Goal: Task Accomplishment & Management: Manage account settings

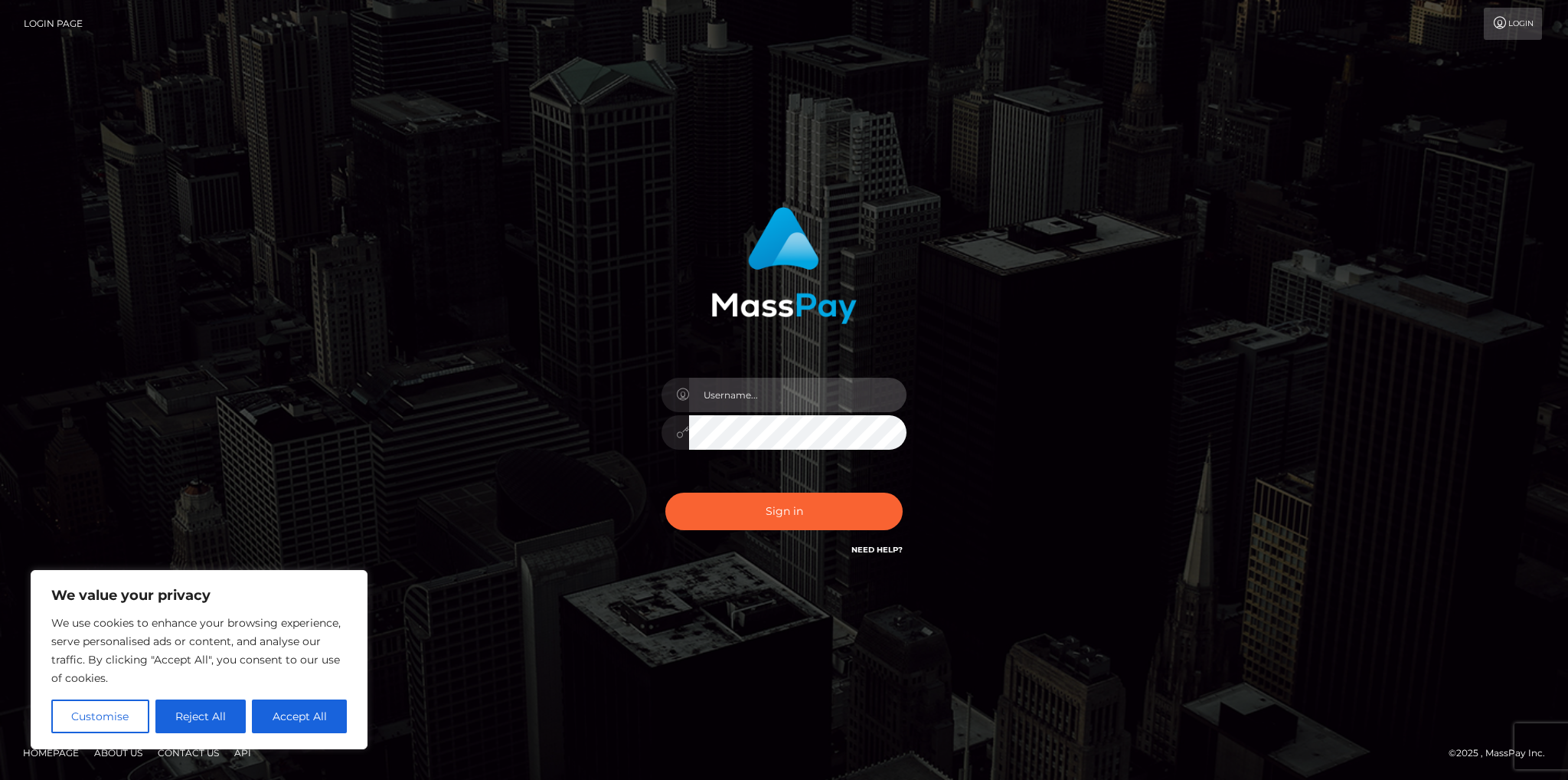
click at [809, 396] on input "text" at bounding box center [797, 395] width 217 height 34
type input "S"
drag, startPoint x: 1042, startPoint y: 442, endPoint x: 945, endPoint y: 424, distance: 98.7
click at [1045, 442] on div "Sign in" at bounding box center [784, 390] width 872 height 390
click at [842, 396] on input "text" at bounding box center [797, 395] width 217 height 34
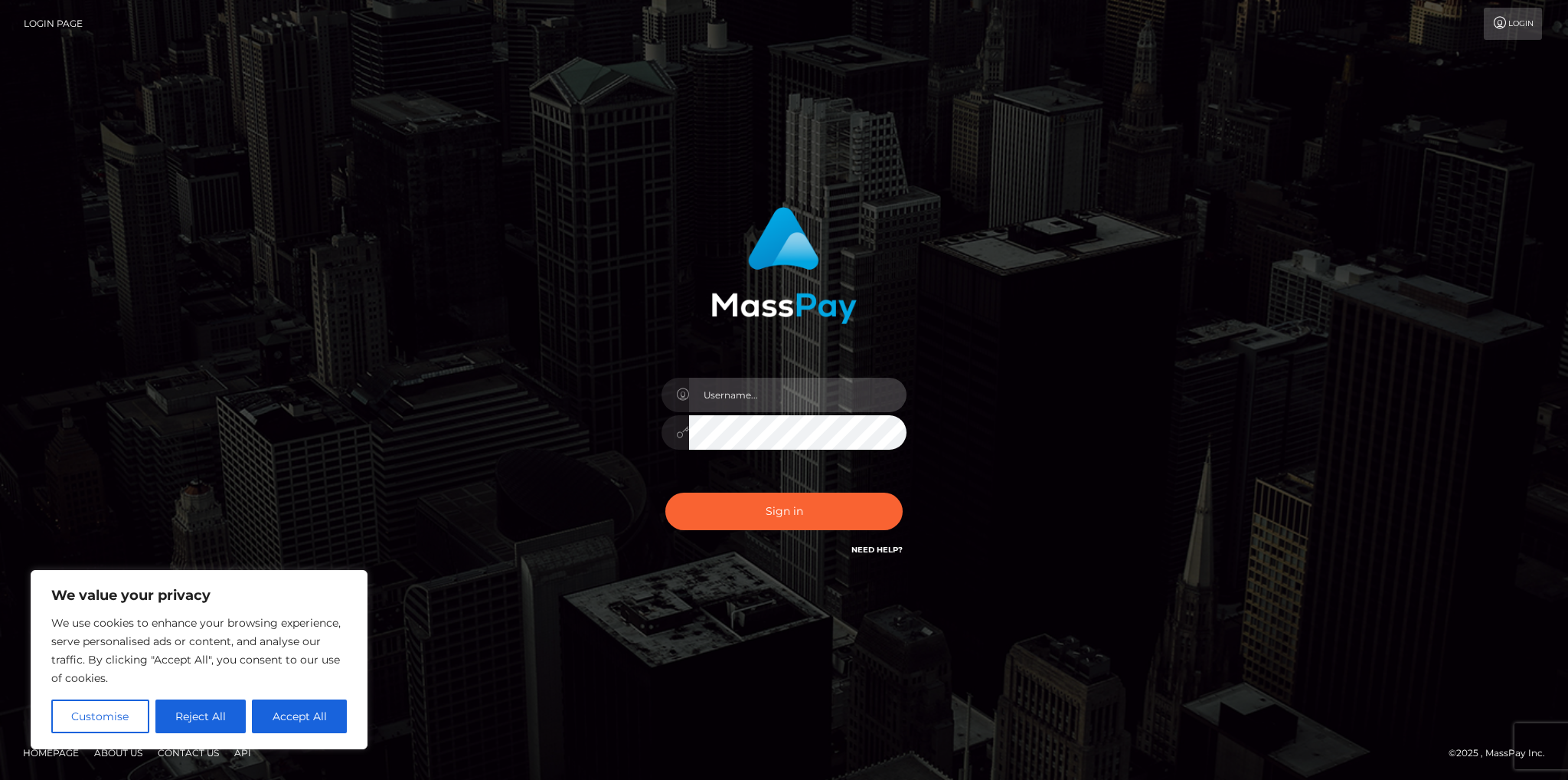
type input "[EMAIL_ADDRESS][DOMAIN_NAME]"
click at [665, 492] on button "Sign in" at bounding box center [784, 511] width 237 height 38
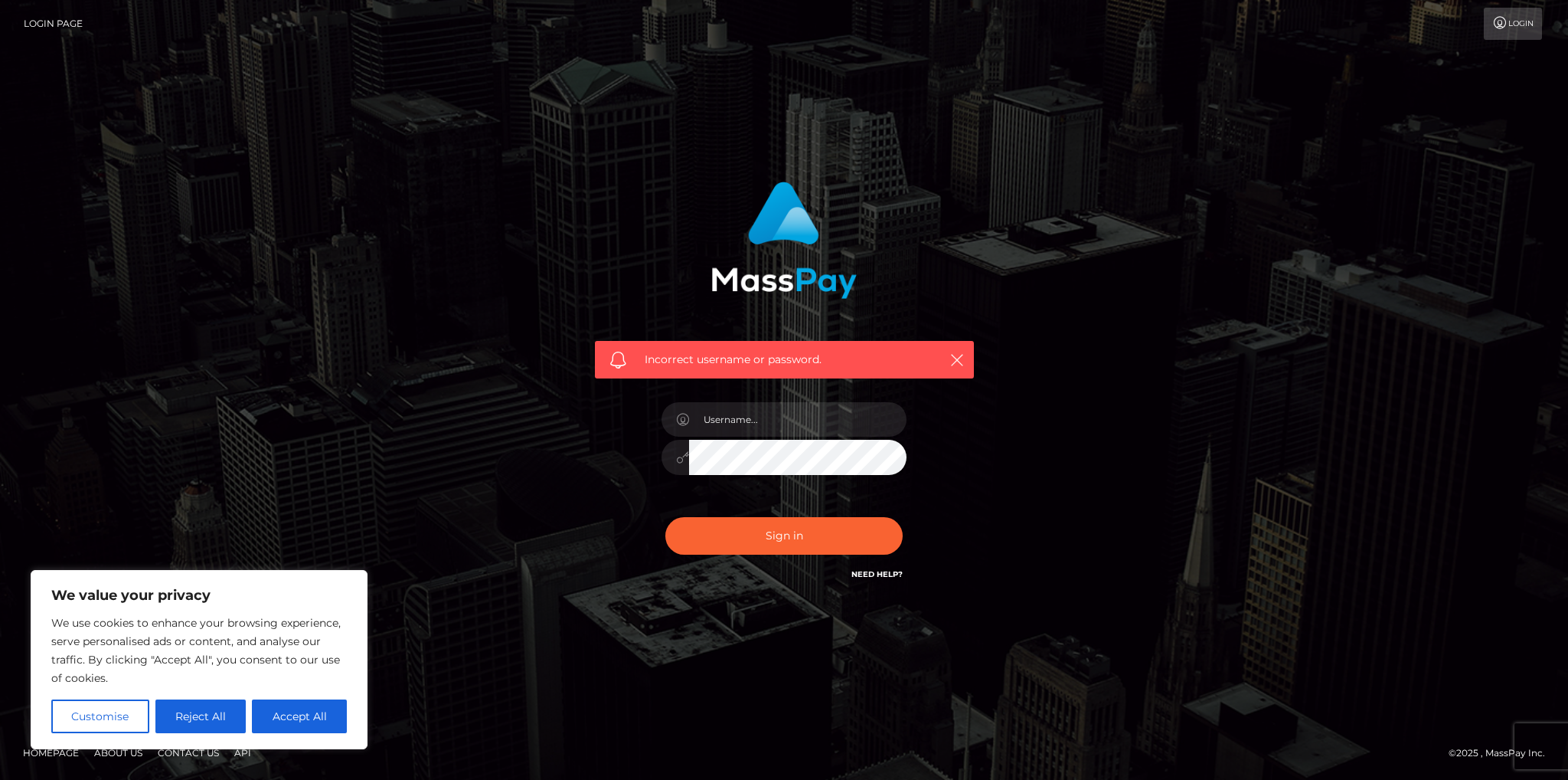
click at [665, 517] on button "Sign in" at bounding box center [784, 536] width 237 height 38
click at [805, 422] on input "text" at bounding box center [797, 419] width 217 height 34
type input "sbellavia@johnnyseeds.com"
click at [665, 517] on button "Sign in" at bounding box center [784, 536] width 237 height 38
click at [833, 428] on input "text" at bounding box center [797, 419] width 217 height 34
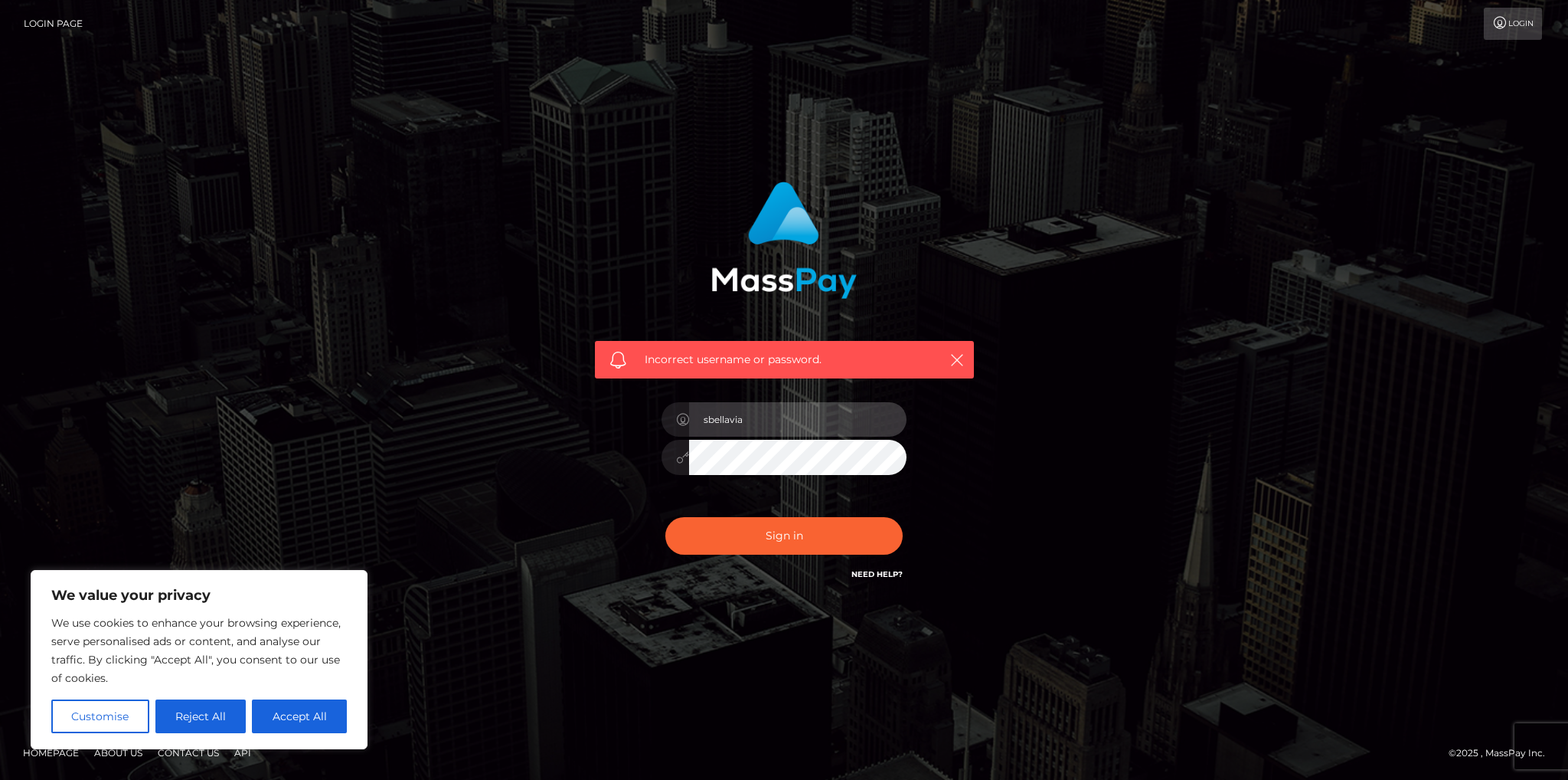
type input "sbellavia"
click at [758, 538] on button "Sign in" at bounding box center [784, 536] width 237 height 38
click at [857, 572] on link "Need Help?" at bounding box center [877, 574] width 52 height 10
click at [586, 505] on div "Incorrect username or password." at bounding box center [784, 382] width 402 height 425
click at [751, 422] on input "text" at bounding box center [797, 419] width 217 height 34
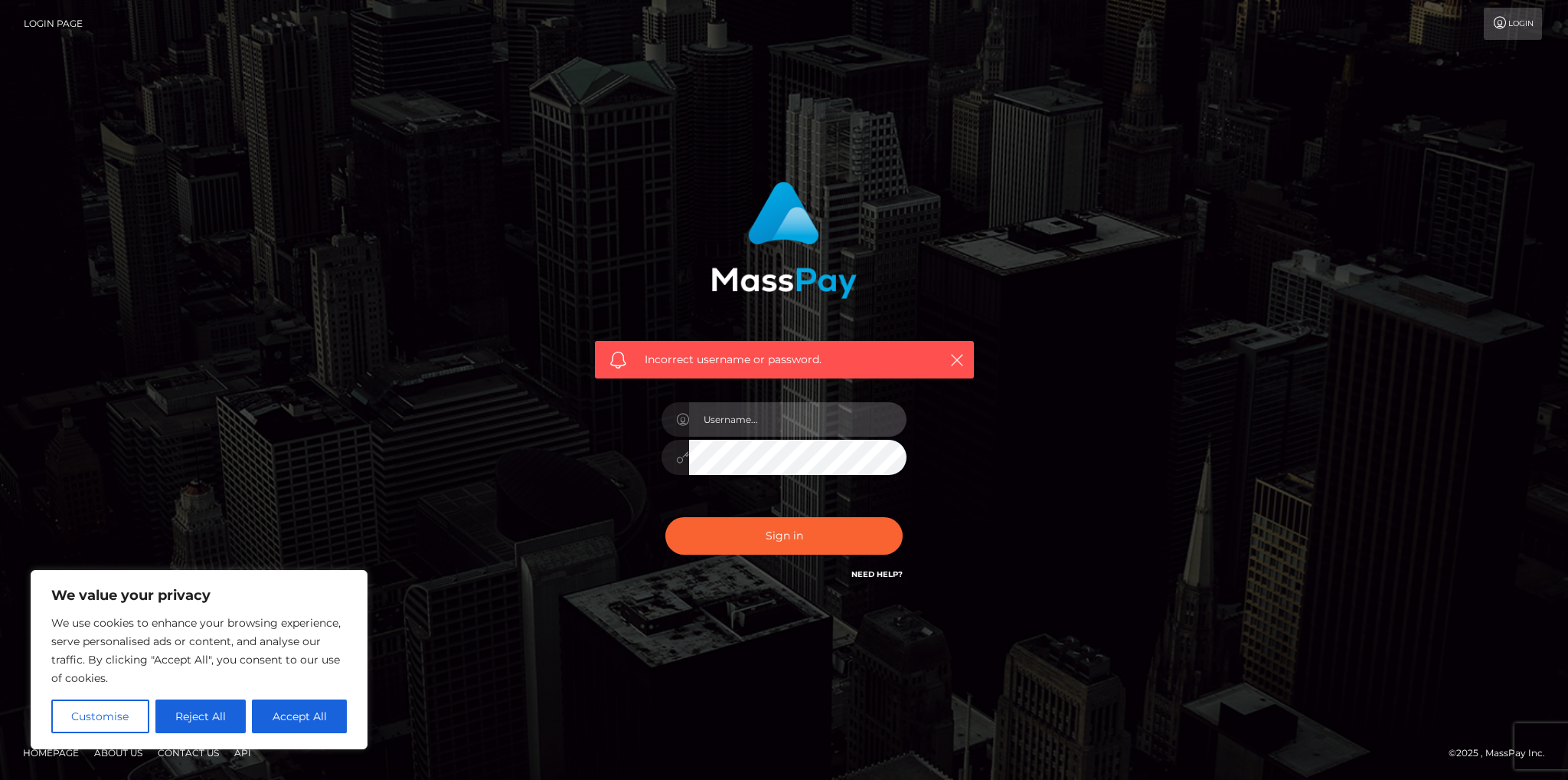
type input "sbellavia@johnnyseeds.com"
click at [811, 532] on button "Sign in" at bounding box center [784, 536] width 237 height 38
click at [784, 426] on input "text" at bounding box center [797, 419] width 217 height 34
type input "sbellavia"
click at [772, 534] on button "Sign in" at bounding box center [784, 536] width 237 height 38
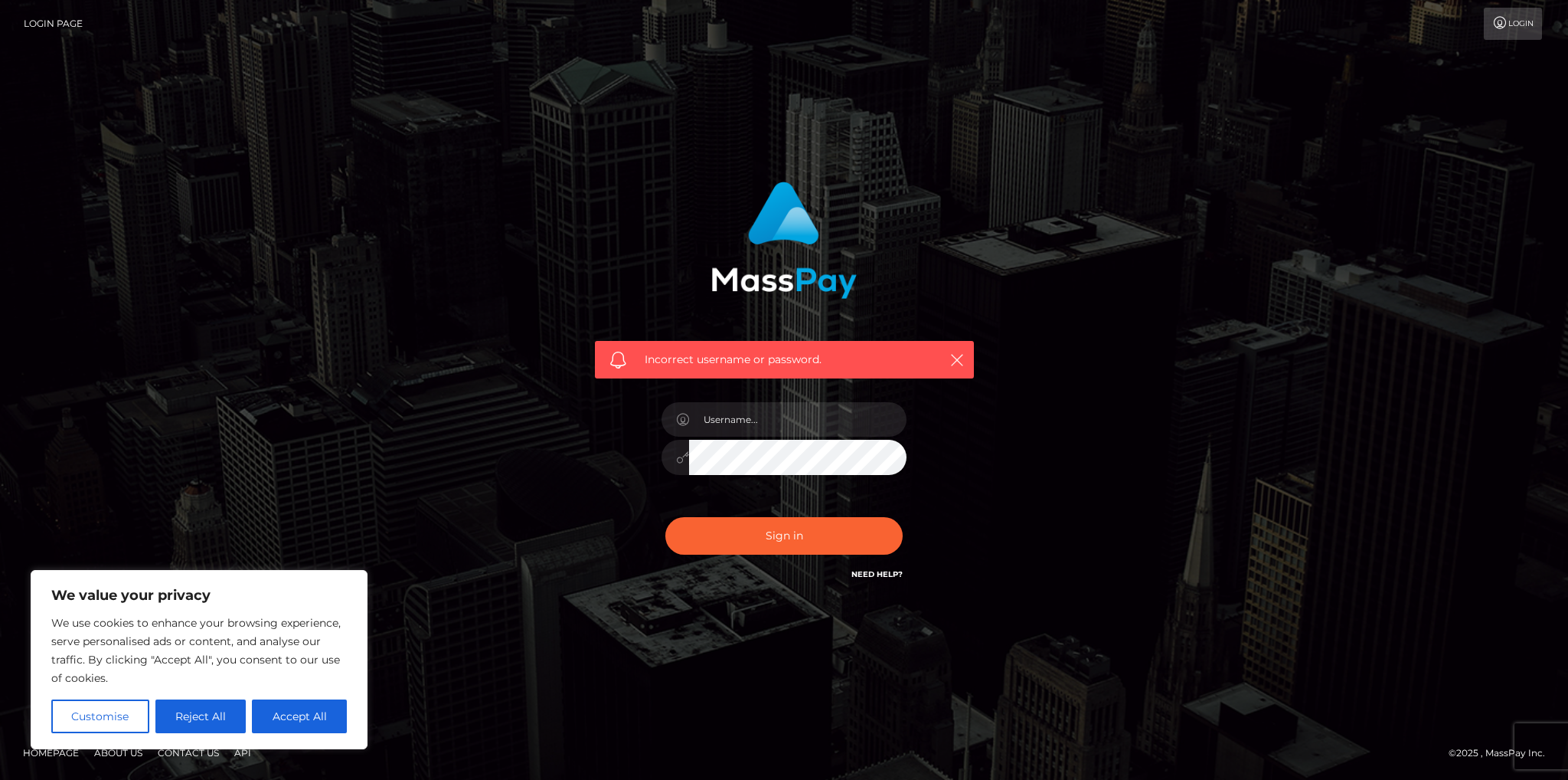
click at [1489, 31] on link "Login" at bounding box center [1513, 23] width 58 height 32
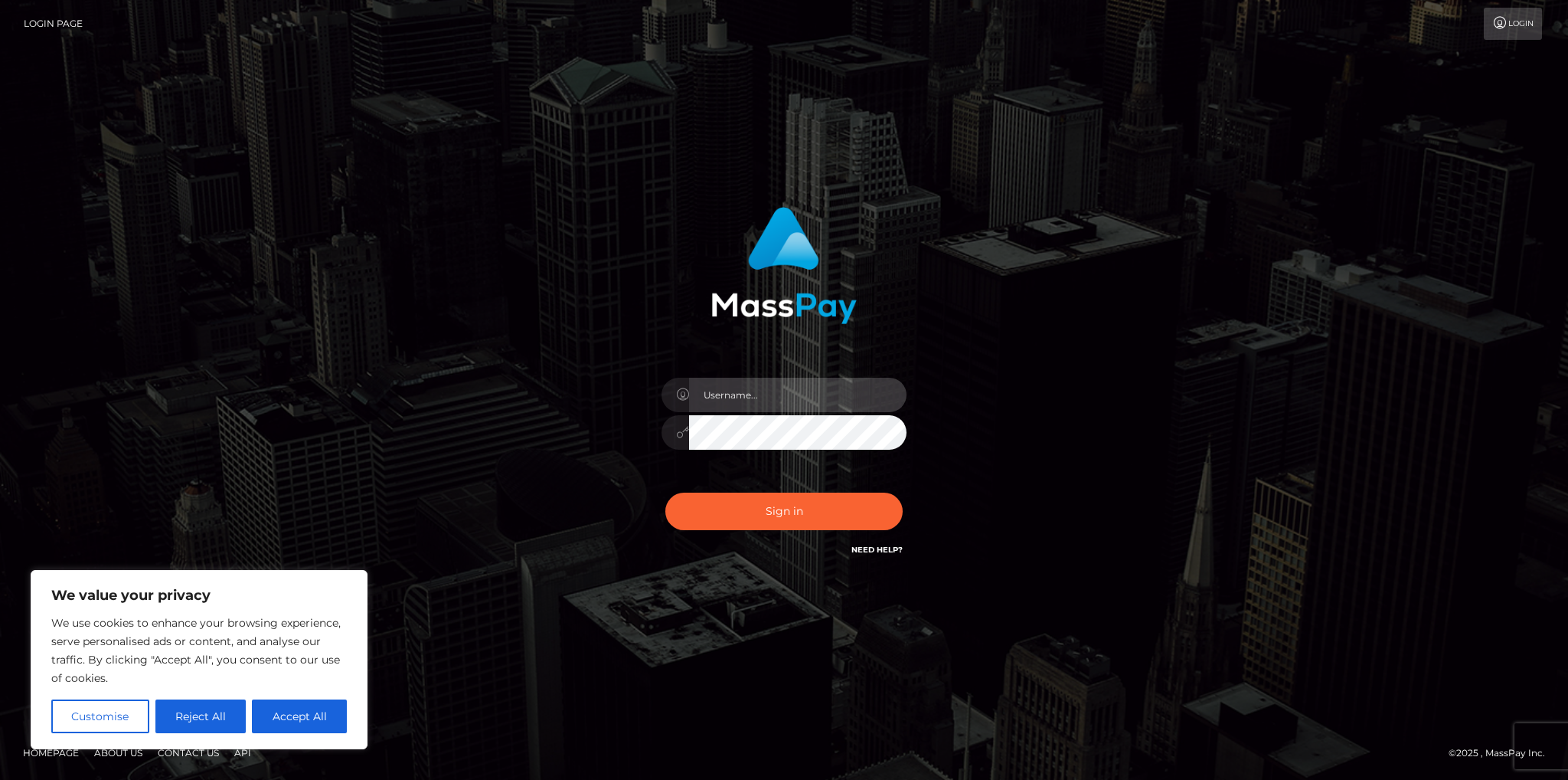
click at [858, 385] on input "text" at bounding box center [797, 395] width 217 height 34
type input "sbellavia@johnnyseeds.com"
